Goal: Find specific page/section: Find specific page/section

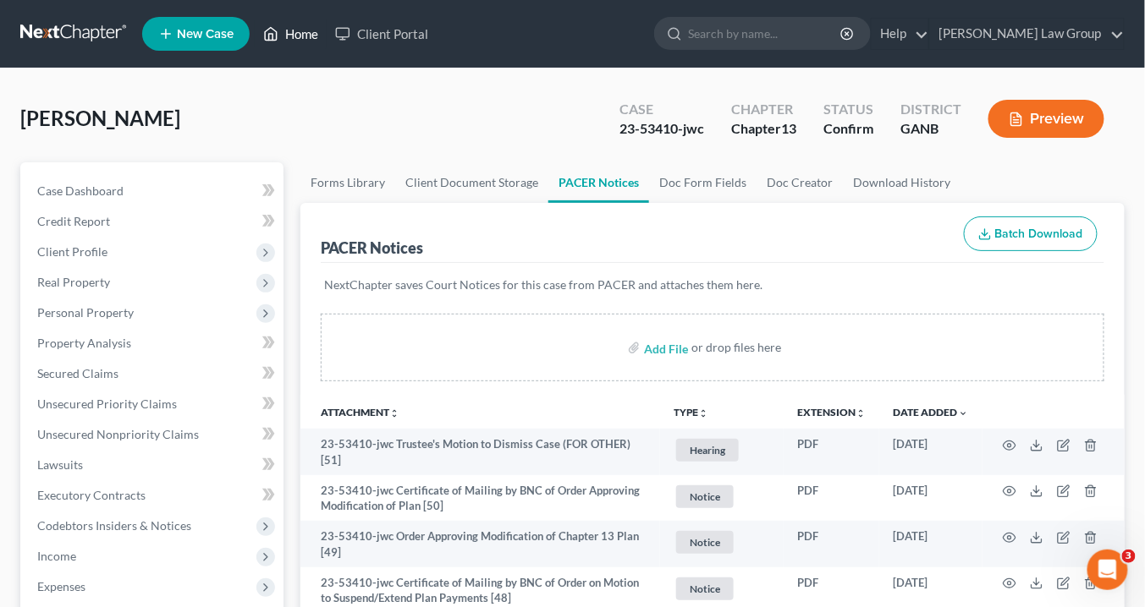
click at [314, 28] on link "Home" at bounding box center [291, 34] width 72 height 30
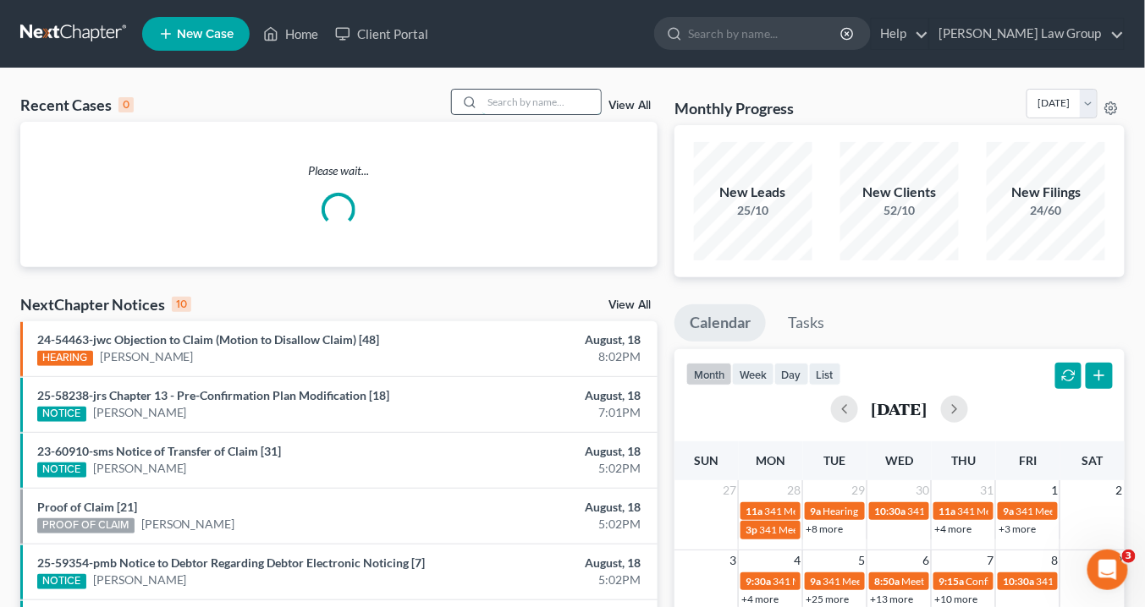
click at [535, 101] on input "search" at bounding box center [541, 102] width 118 height 25
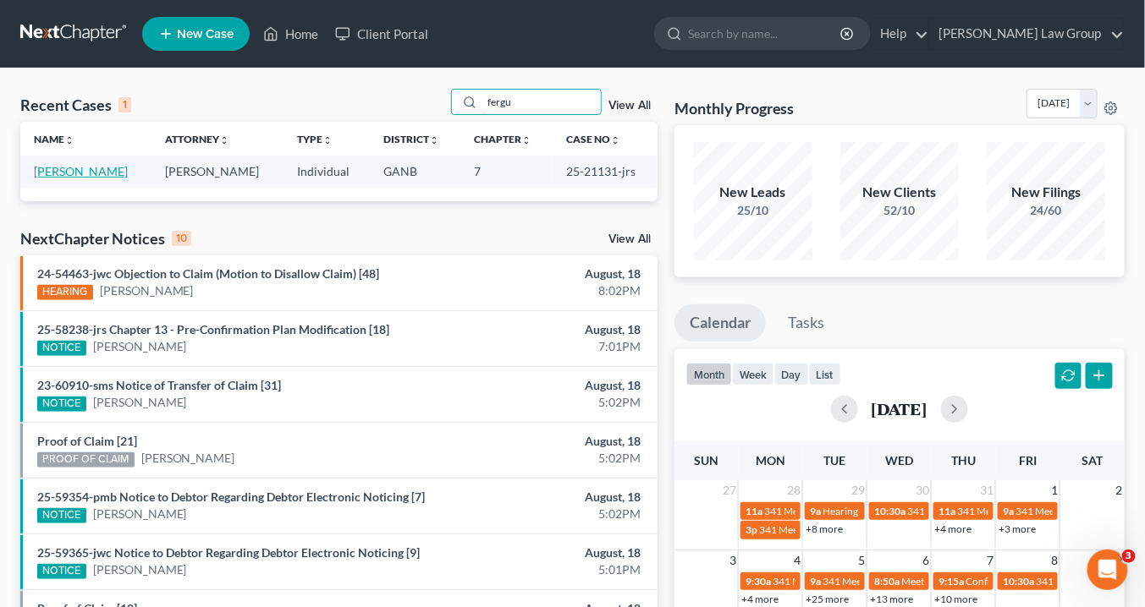
type input "fergu"
click at [126, 168] on link "[PERSON_NAME]" at bounding box center [81, 171] width 94 height 14
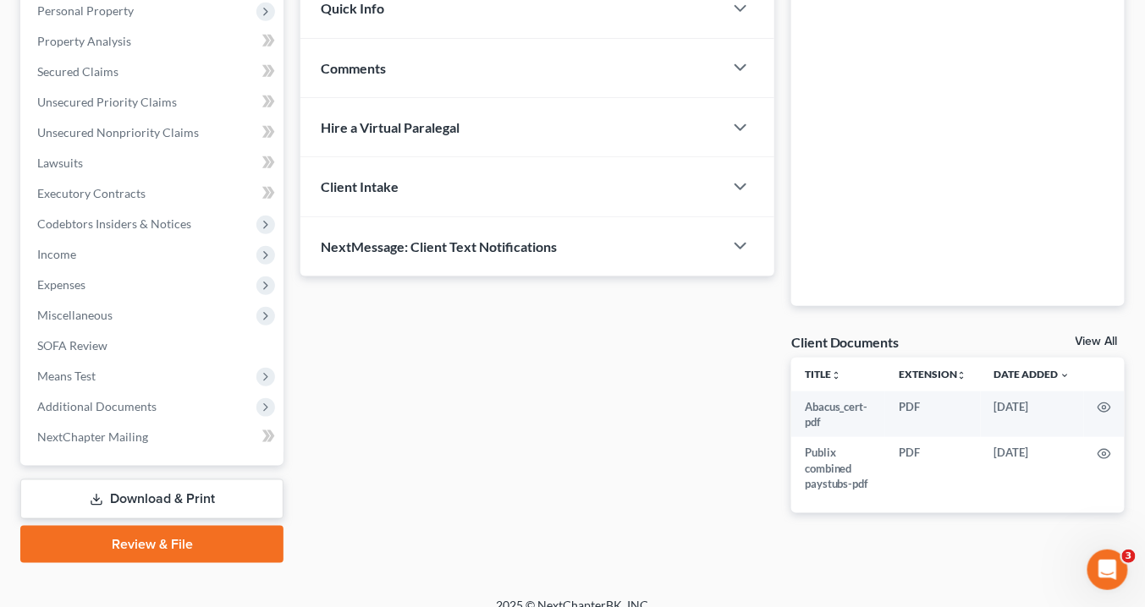
scroll to position [320, 0]
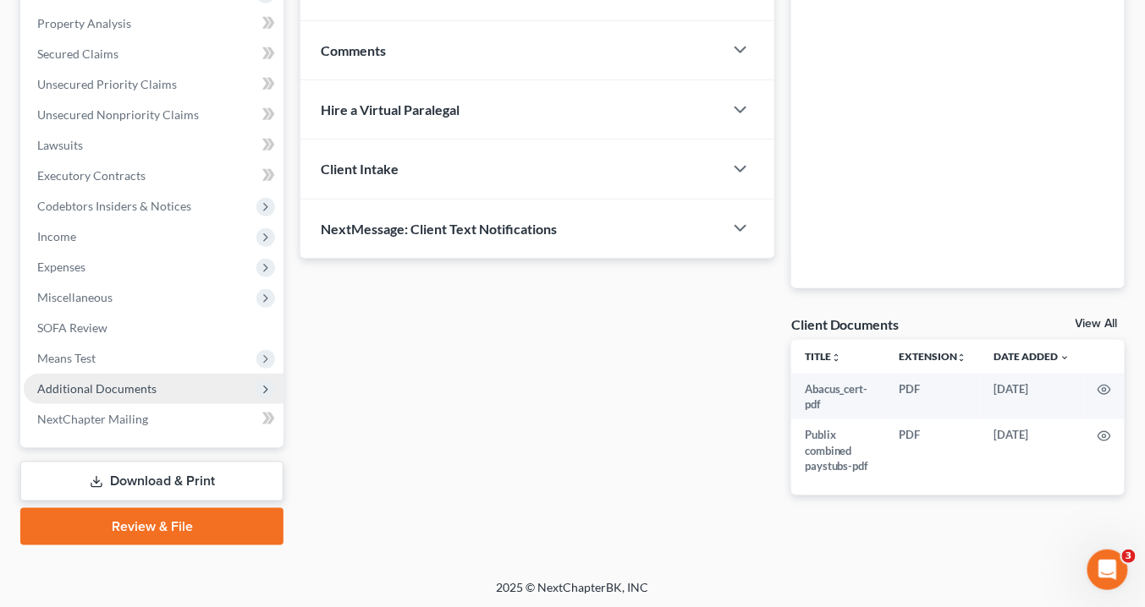
click at [177, 392] on span "Additional Documents" at bounding box center [154, 389] width 260 height 30
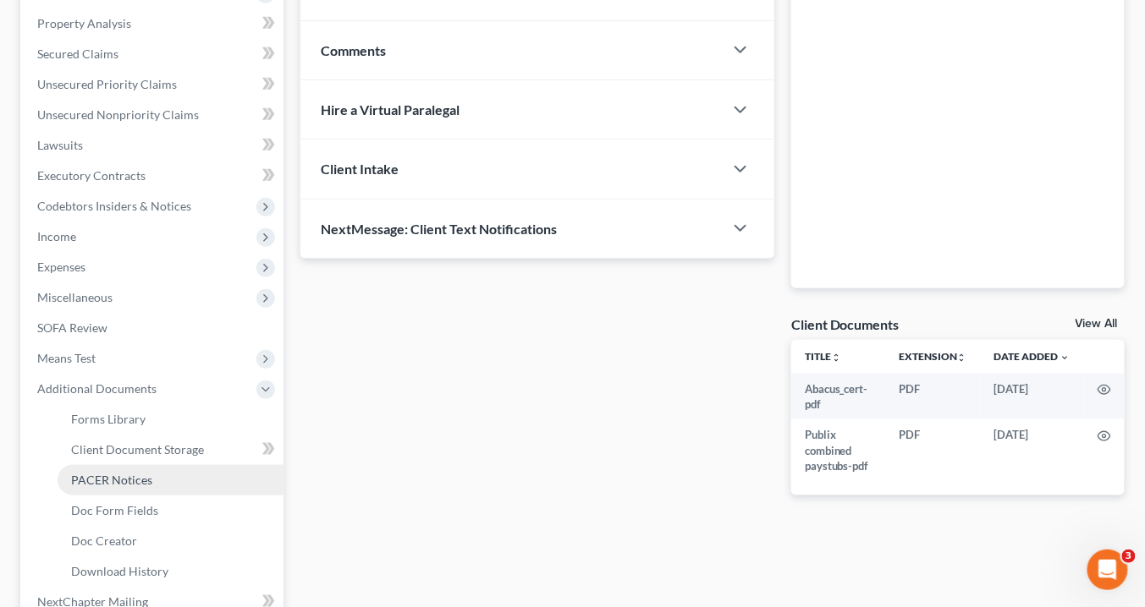
click at [168, 471] on link "PACER Notices" at bounding box center [171, 480] width 226 height 30
